Goal: Information Seeking & Learning: Learn about a topic

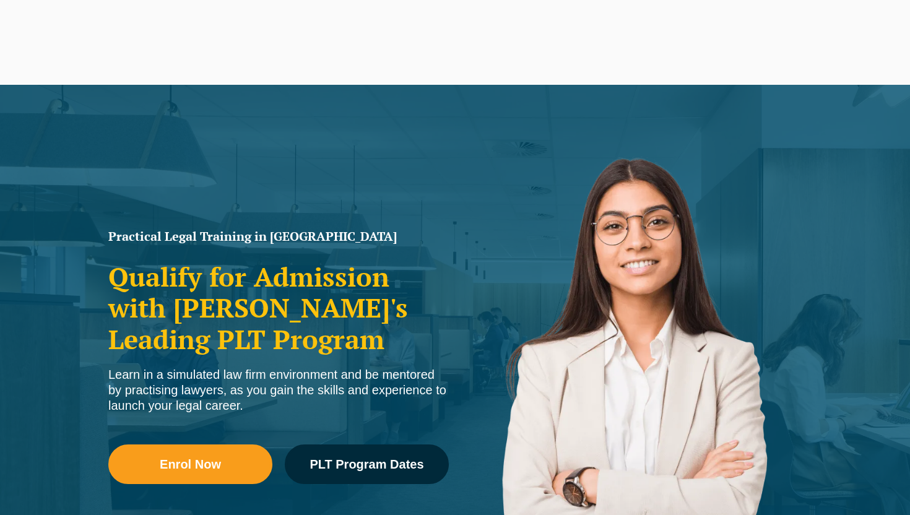
click at [152, 56] on link "[PERSON_NAME] Centre for Law" at bounding box center [96, 43] width 137 height 58
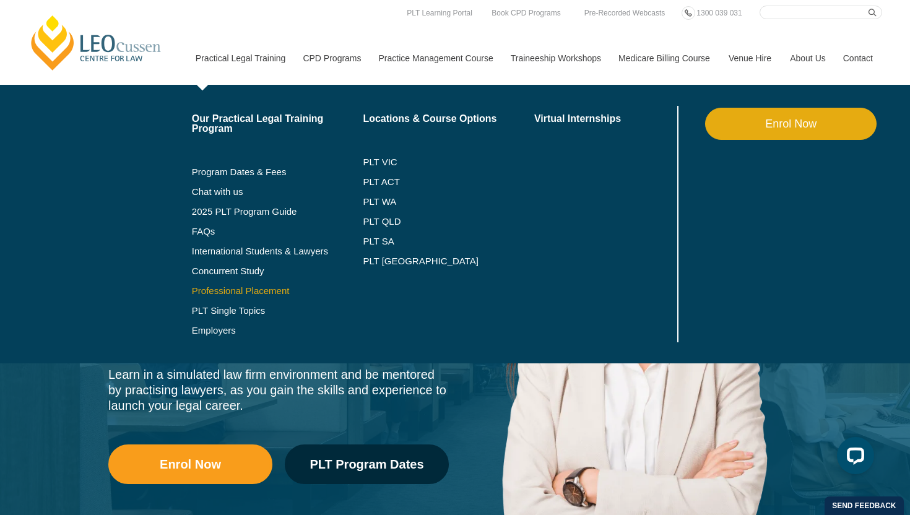
click at [224, 290] on link "Professional Placement" at bounding box center [277, 291] width 171 height 10
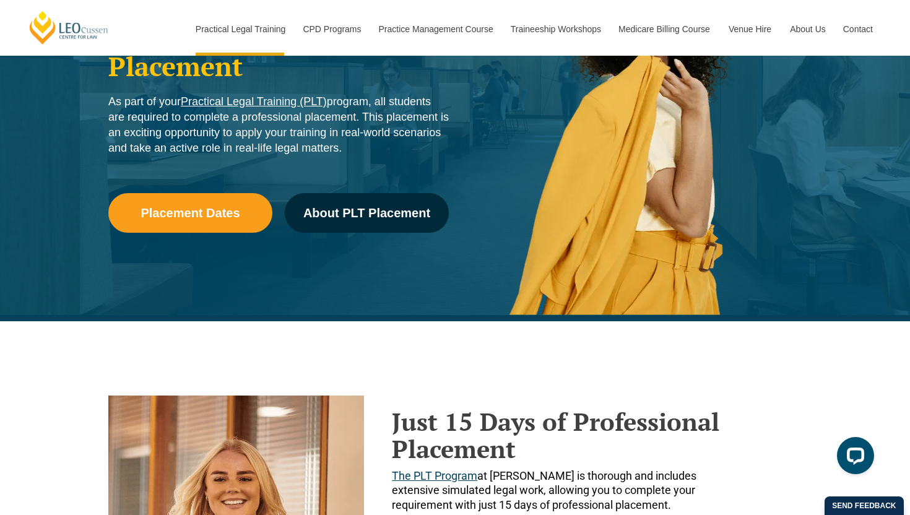
scroll to position [148, 0]
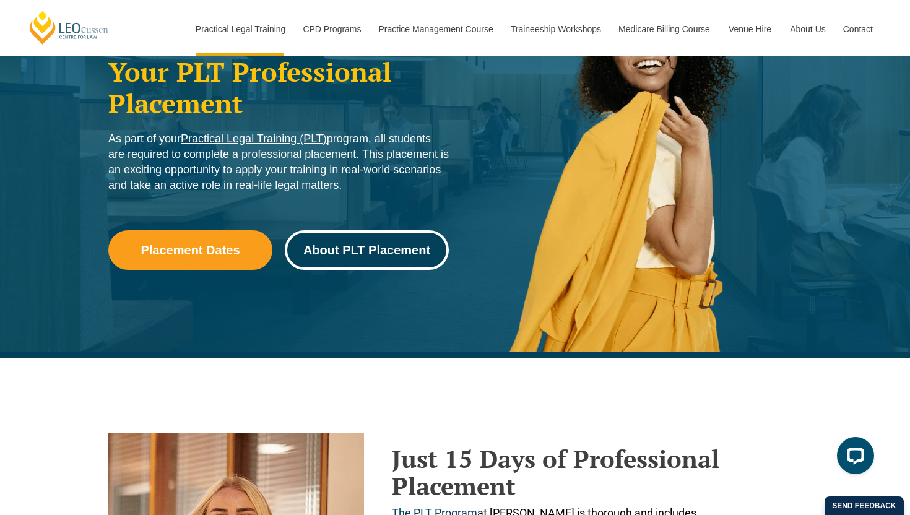
click at [331, 258] on link "About PLT Placement" at bounding box center [367, 250] width 164 height 40
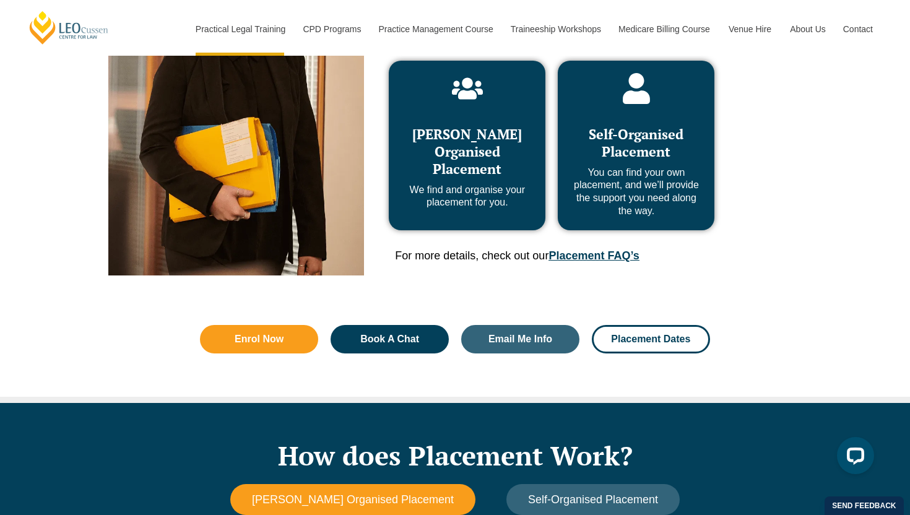
scroll to position [668, 0]
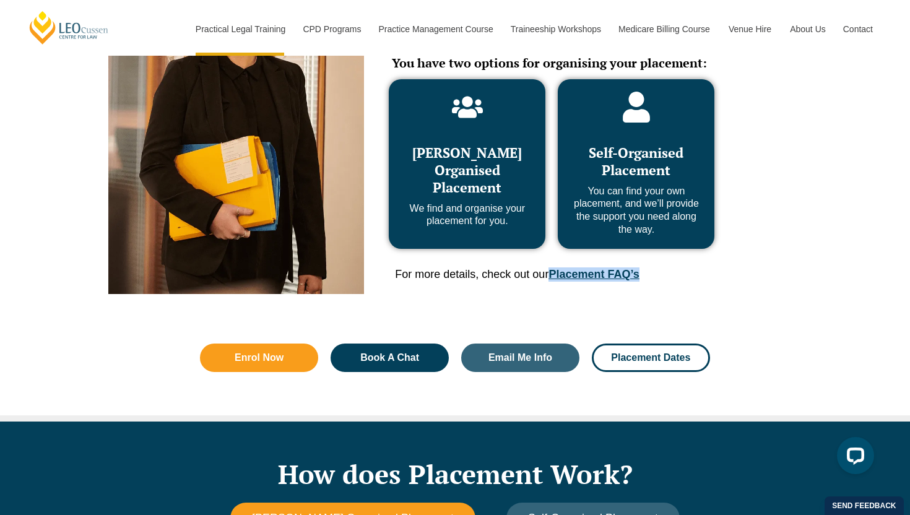
click at [737, 287] on div "Just 15 Days of Professional Placement The PLT Program at Leo Cussen is thoroug…" at bounding box center [427, 94] width 638 height 400
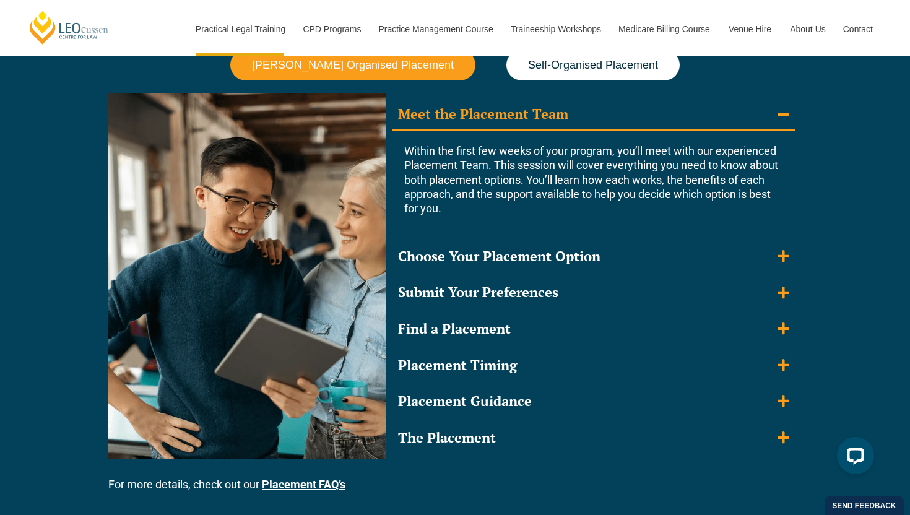
scroll to position [1122, 0]
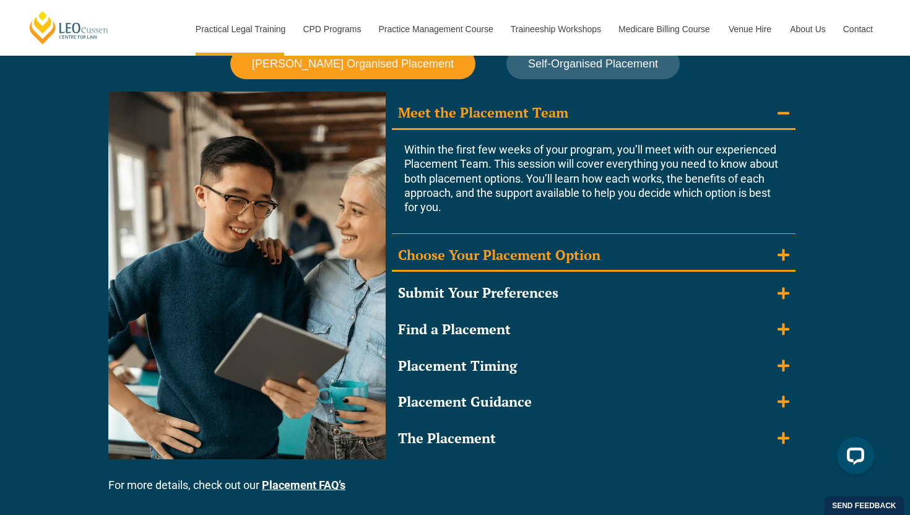
click at [526, 262] on div "Choose Your Placement Option" at bounding box center [499, 255] width 202 height 18
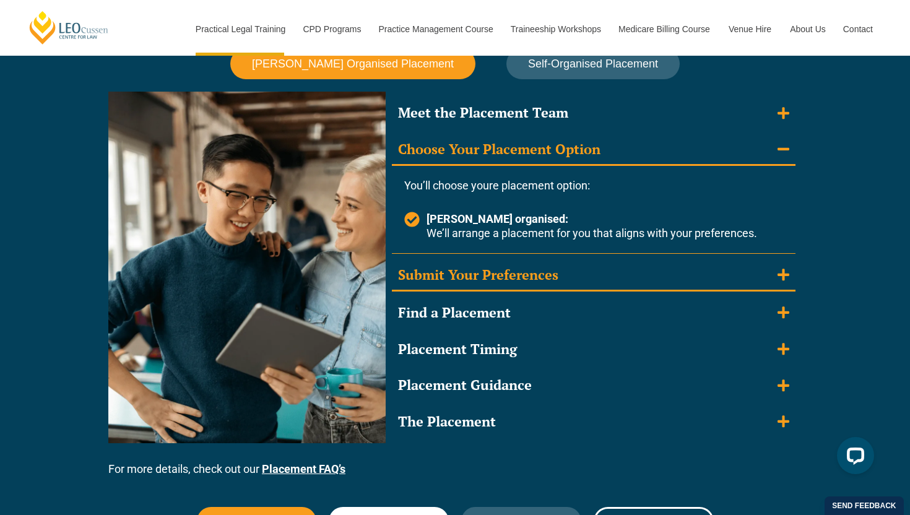
click at [523, 278] on div "Submit Your Preferences" at bounding box center [478, 275] width 160 height 18
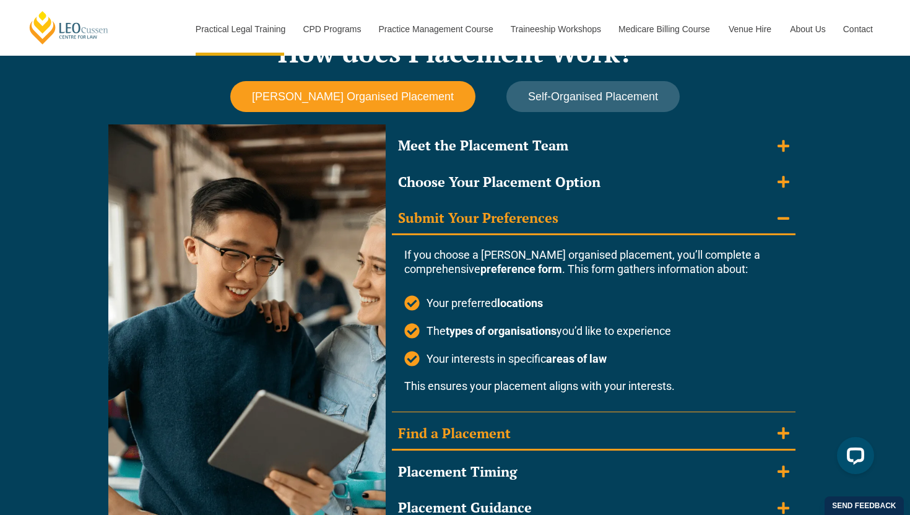
scroll to position [1071, 0]
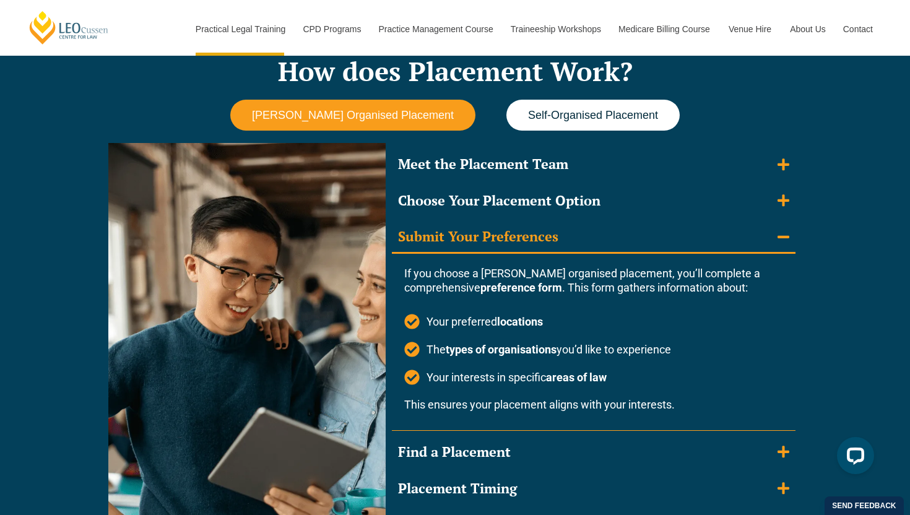
click at [577, 121] on span "Self-Organised Placement" at bounding box center [593, 115] width 130 height 13
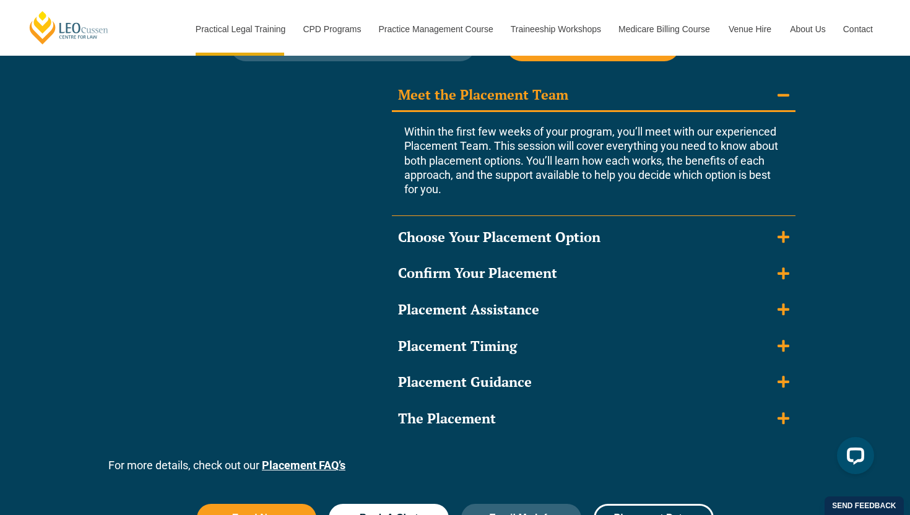
scroll to position [1145, 0]
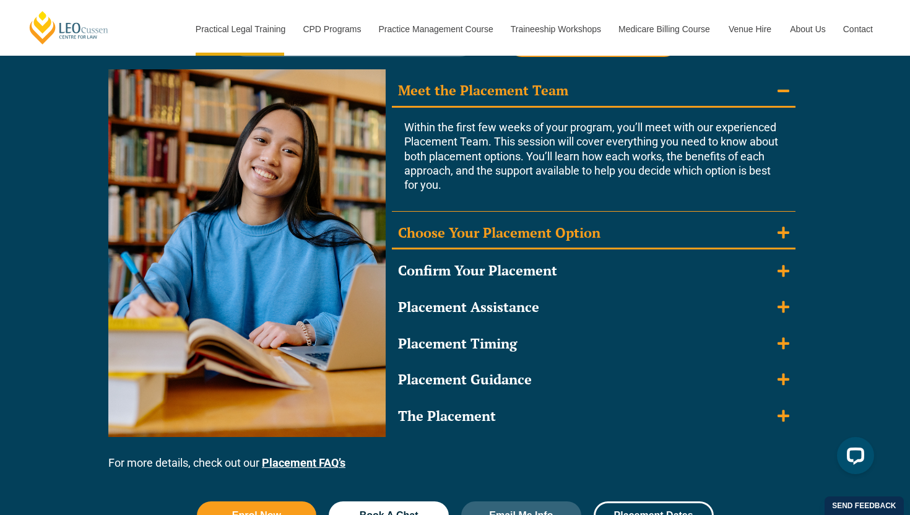
click at [556, 237] on div "Choose Your Placement Option" at bounding box center [499, 233] width 202 height 18
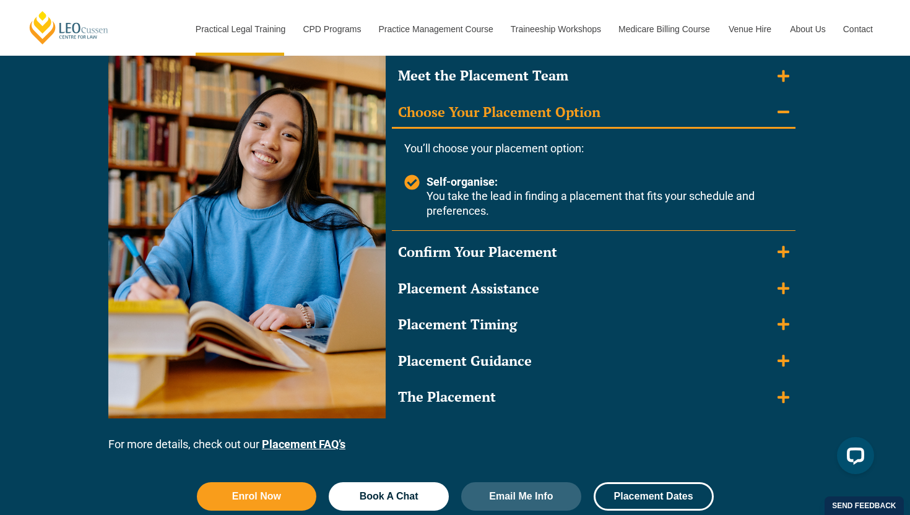
scroll to position [1161, 0]
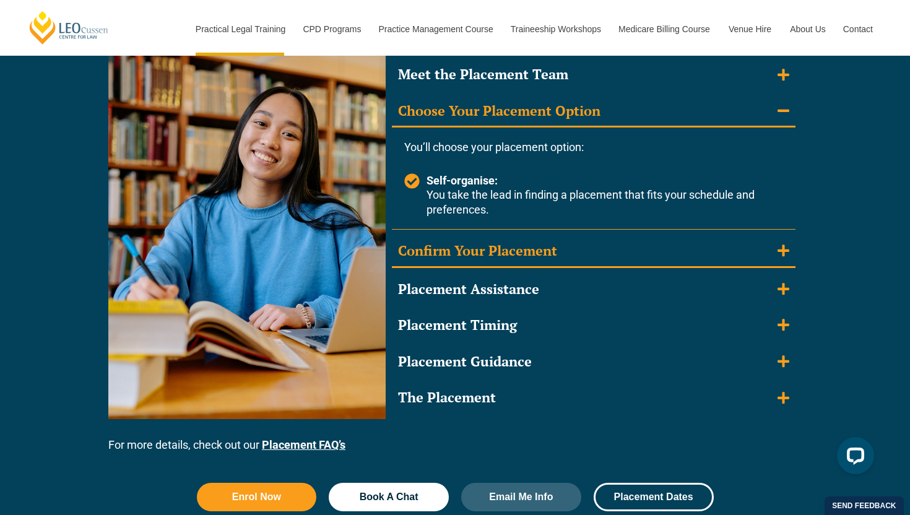
click at [530, 241] on summary "Confirm Your Placement" at bounding box center [594, 252] width 404 height 32
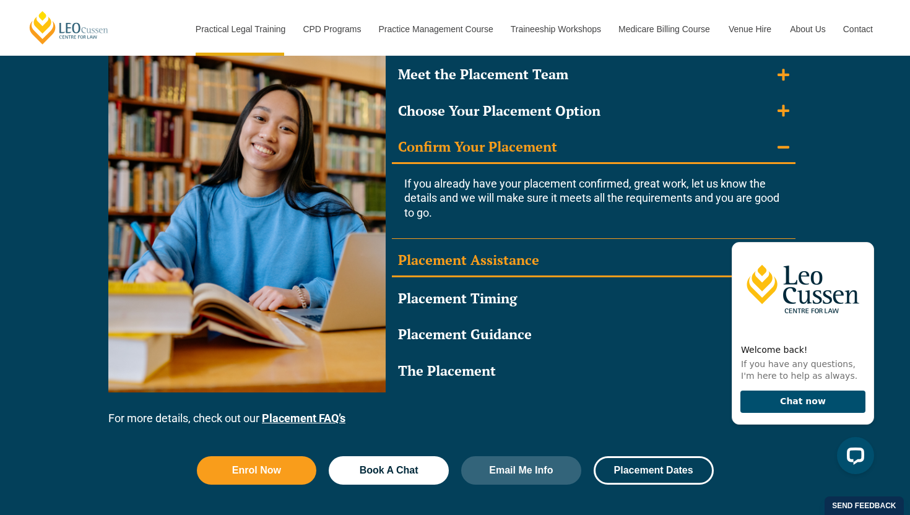
click at [509, 258] on div "Placement Assistance" at bounding box center [468, 260] width 141 height 18
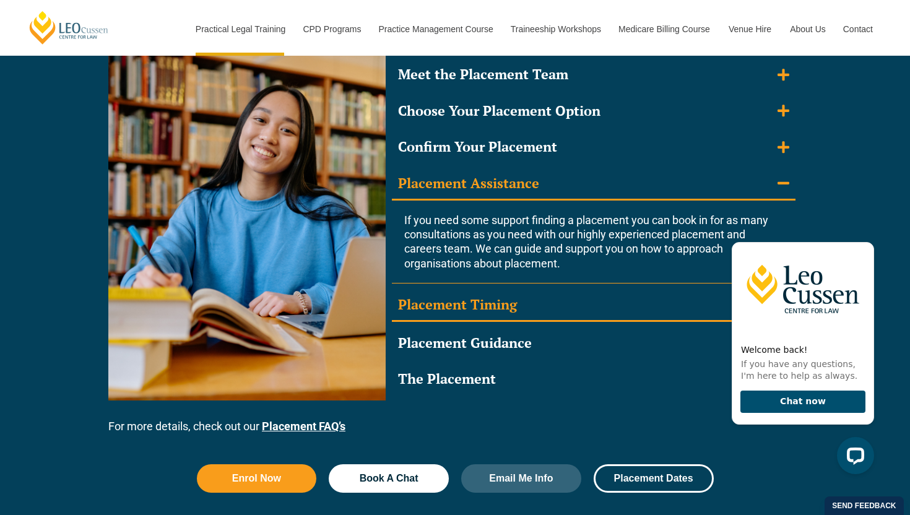
click at [527, 309] on summary "Placement Timing" at bounding box center [594, 306] width 404 height 32
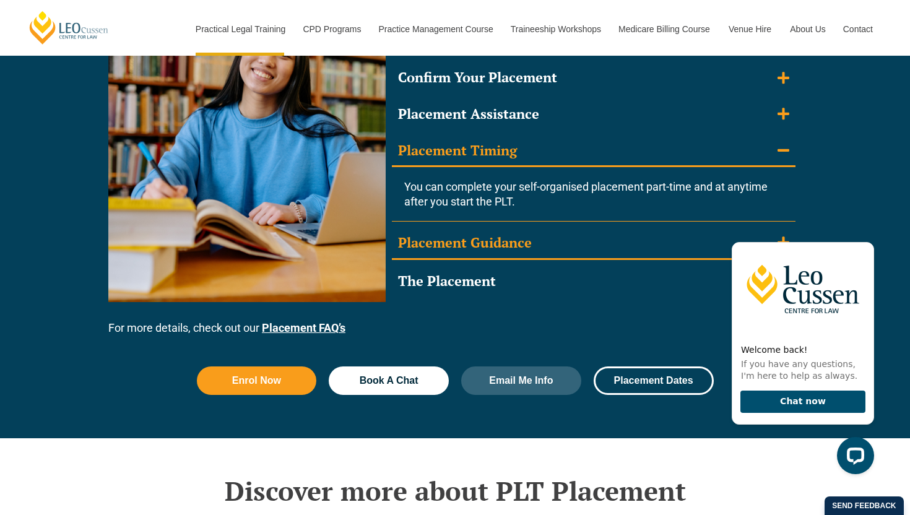
scroll to position [1231, 0]
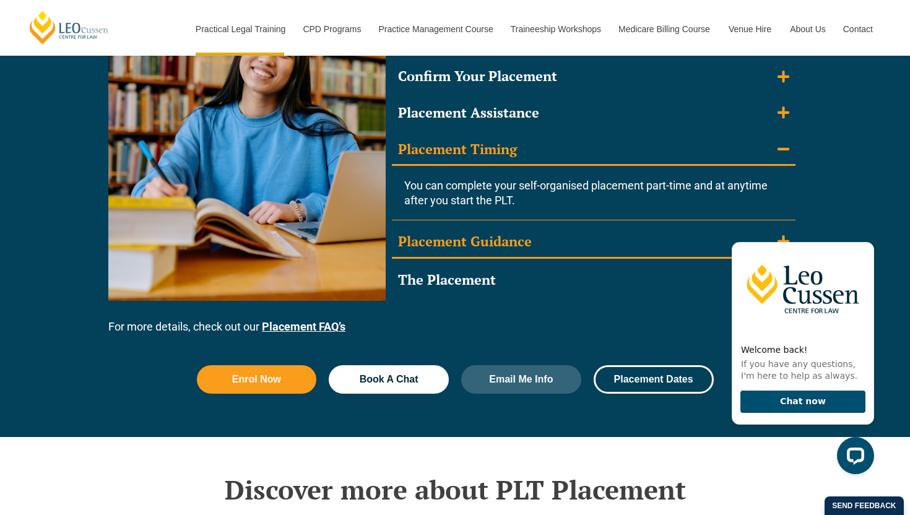
click at [510, 246] on div "Placement Guidance" at bounding box center [465, 242] width 134 height 18
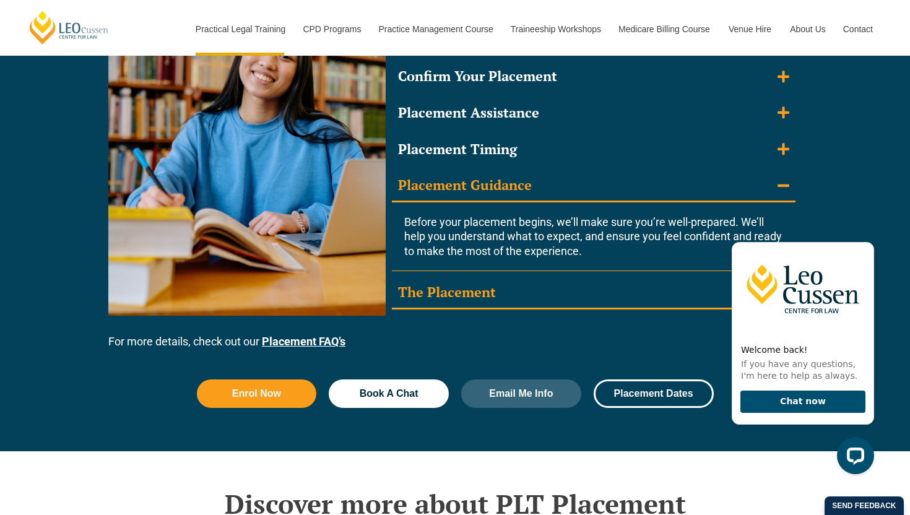
click at [515, 290] on summary "The Placement" at bounding box center [594, 293] width 404 height 32
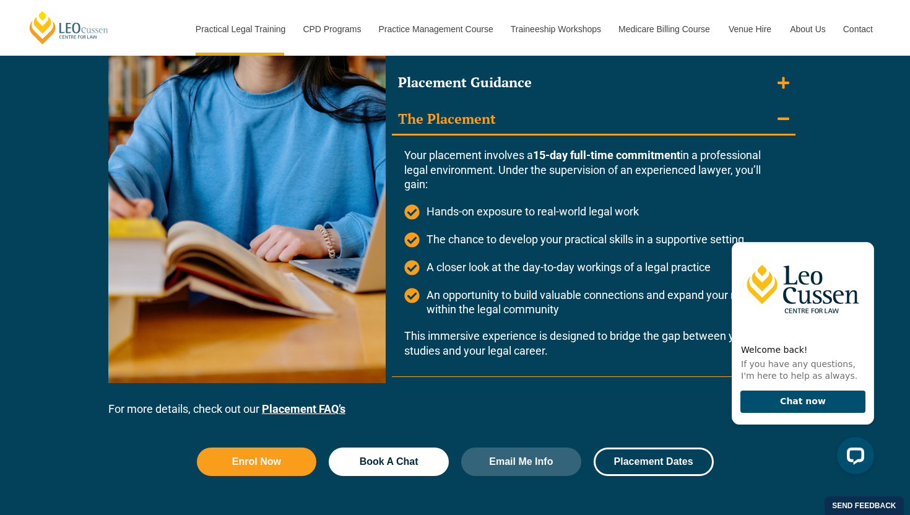
scroll to position [1338, 0]
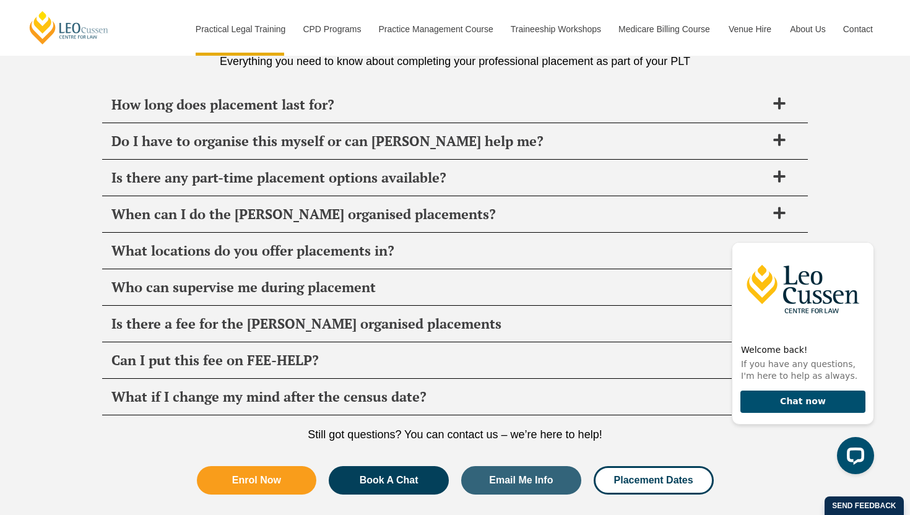
scroll to position [4407, 0]
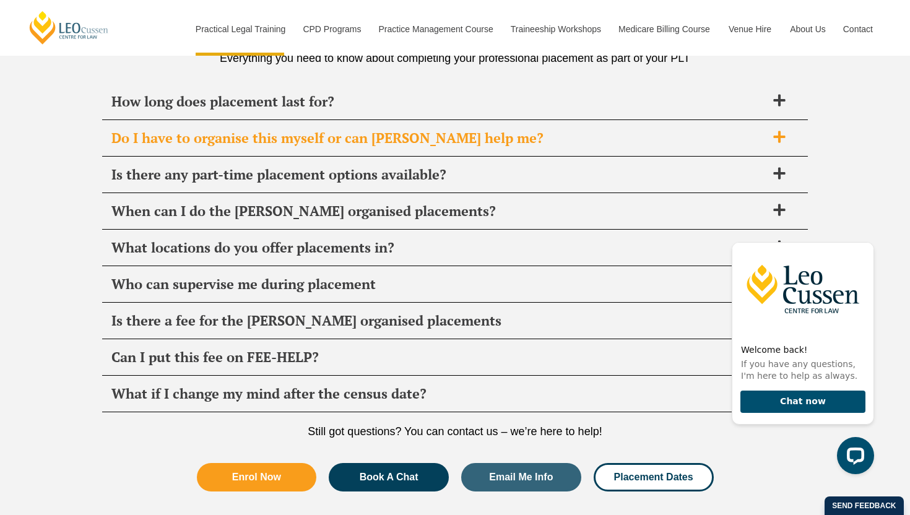
click at [529, 141] on span "Do I have to organise this myself or can [PERSON_NAME] help me?" at bounding box center [438, 137] width 655 height 17
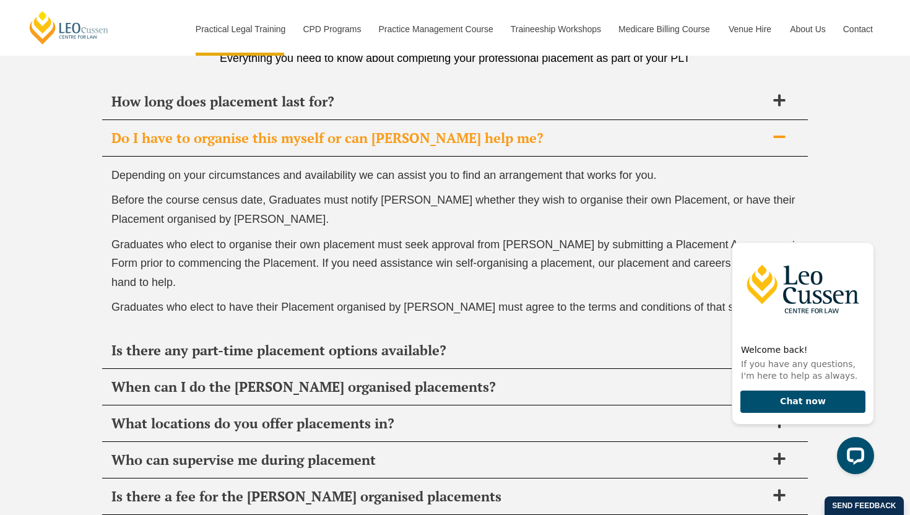
click at [529, 141] on span "Do I have to organise this myself or can [PERSON_NAME] help me?" at bounding box center [438, 137] width 655 height 17
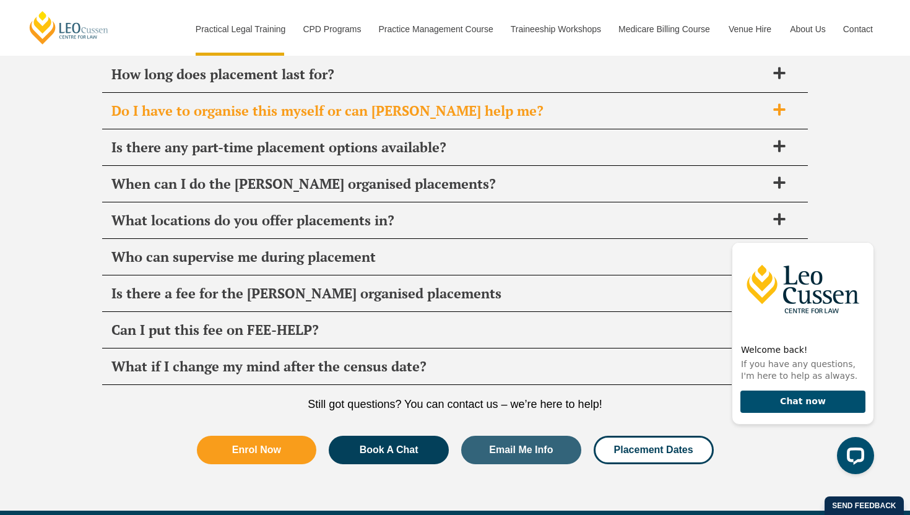
scroll to position [4439, 0]
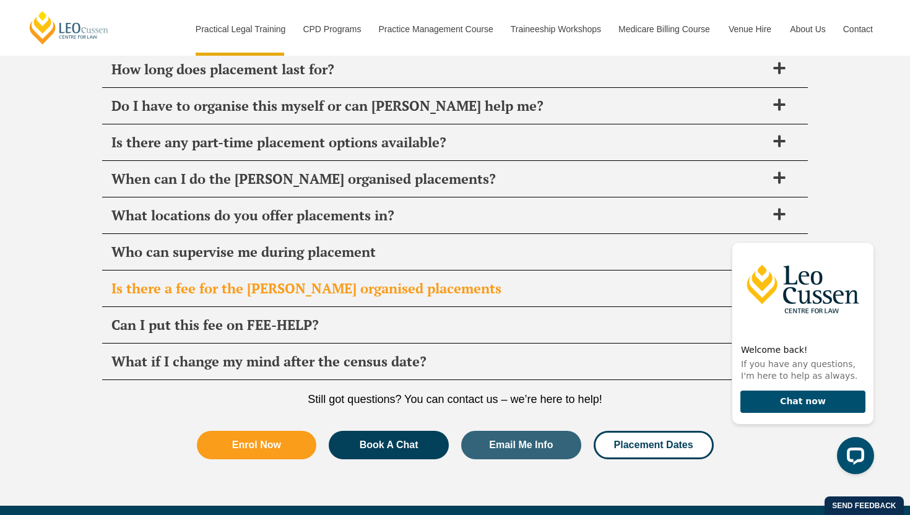
click at [360, 296] on span "Is there a fee for the [PERSON_NAME] organised placements" at bounding box center [438, 288] width 655 height 17
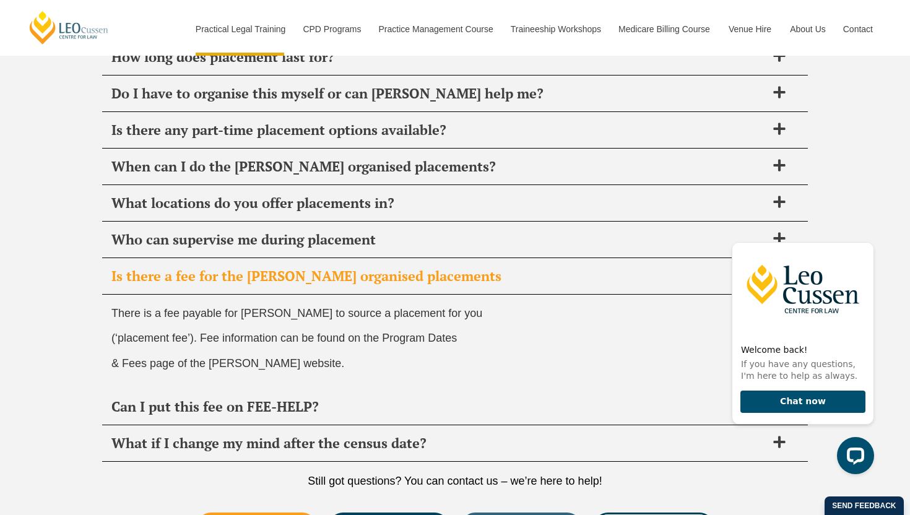
scroll to position [4455, 0]
